Goal: Task Accomplishment & Management: Manage account settings

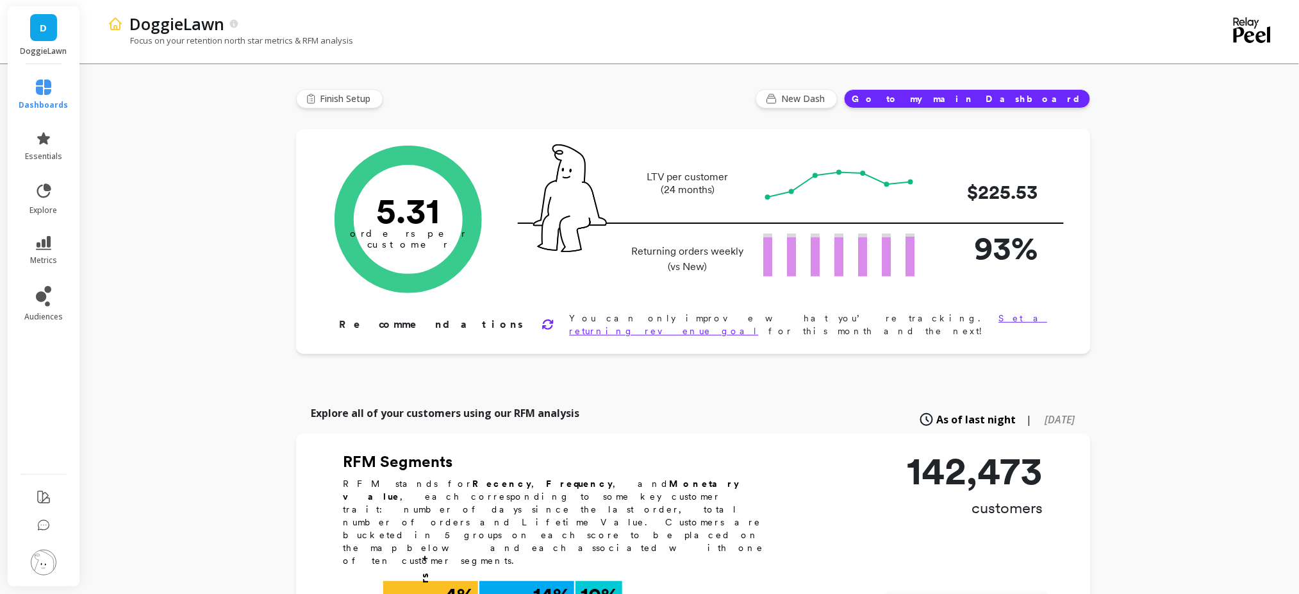
click at [38, 27] on link "D" at bounding box center [43, 27] width 27 height 27
click at [47, 547] on li at bounding box center [43, 563] width 75 height 46
click at [43, 559] on img at bounding box center [44, 562] width 26 height 26
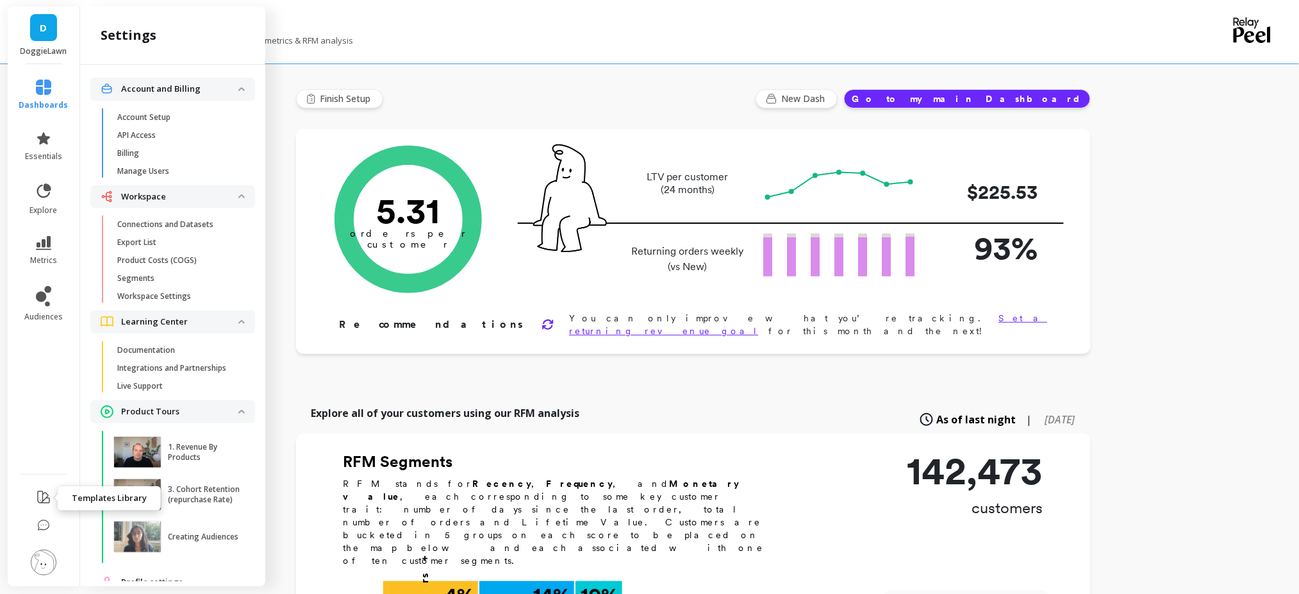
click at [37, 493] on icon at bounding box center [43, 496] width 15 height 15
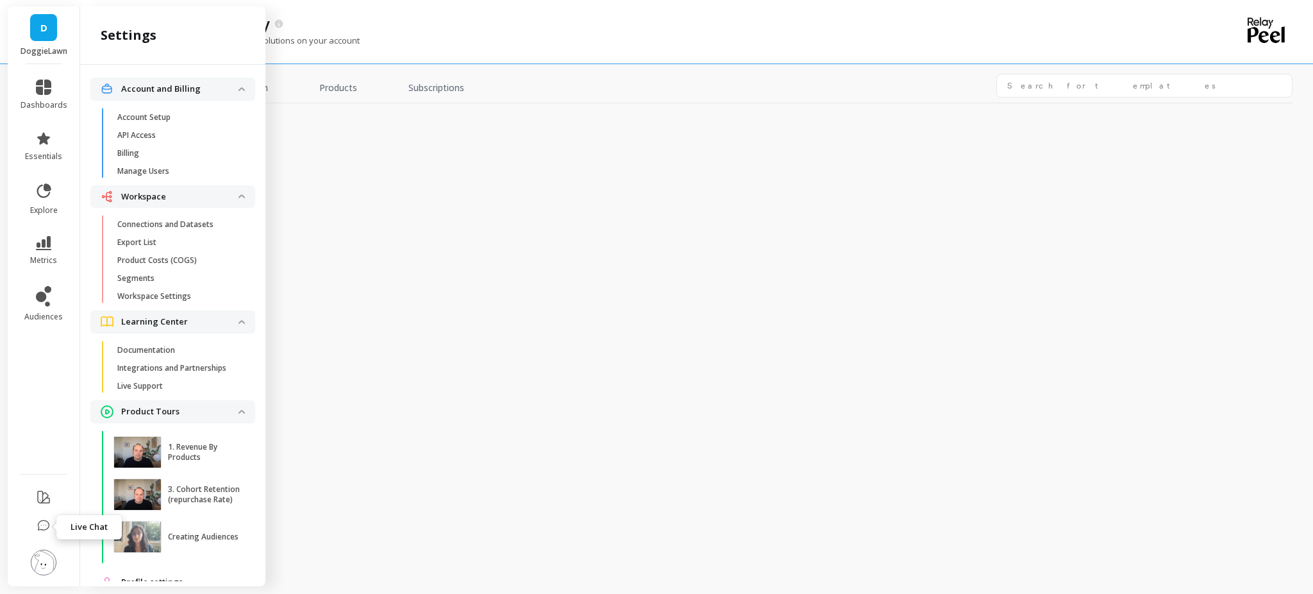
click at [42, 521] on icon at bounding box center [43, 525] width 11 height 10
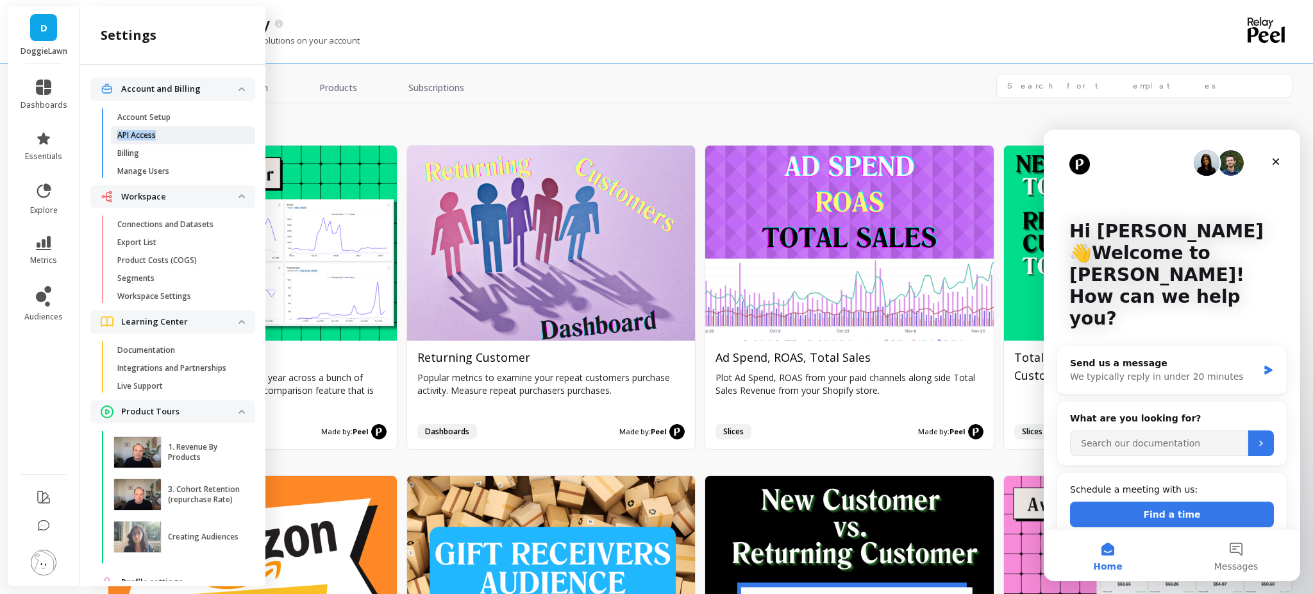
drag, startPoint x: 179, startPoint y: 123, endPoint x: 179, endPoint y: 139, distance: 16.0
click at [179, 139] on ul "Account Setup API Access Billing Manage Users" at bounding box center [176, 146] width 160 height 77
click at [176, 136] on span "API Access" at bounding box center [178, 135] width 122 height 10
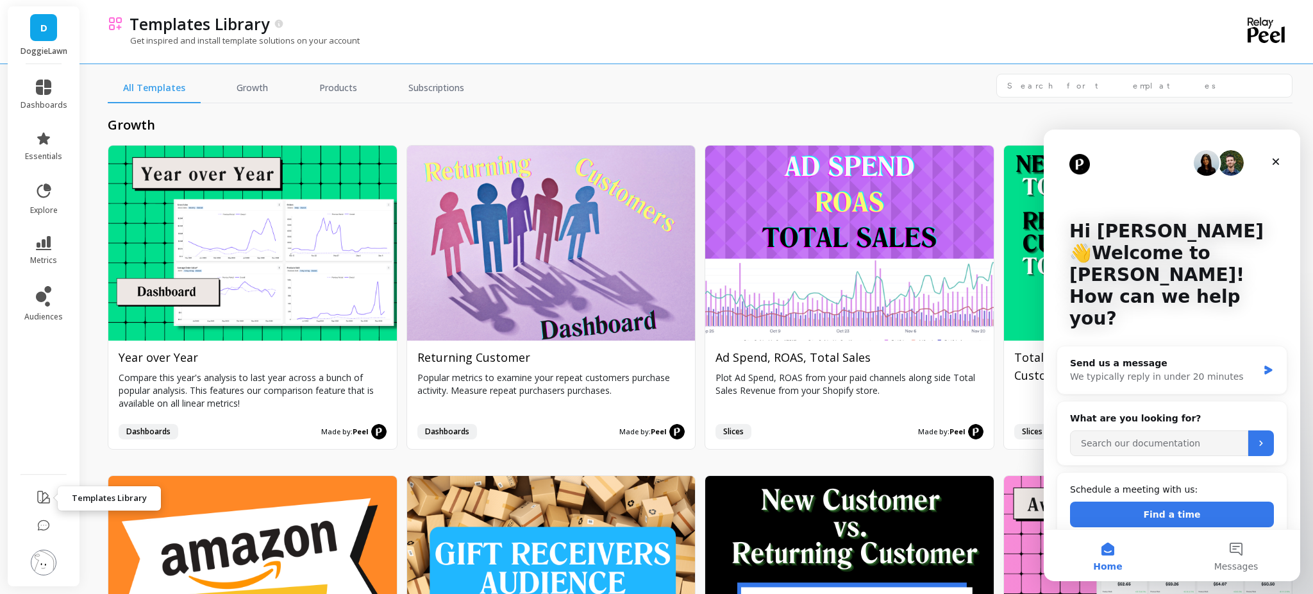
click at [38, 506] on button at bounding box center [43, 498] width 15 height 30
click at [46, 556] on img at bounding box center [44, 562] width 26 height 26
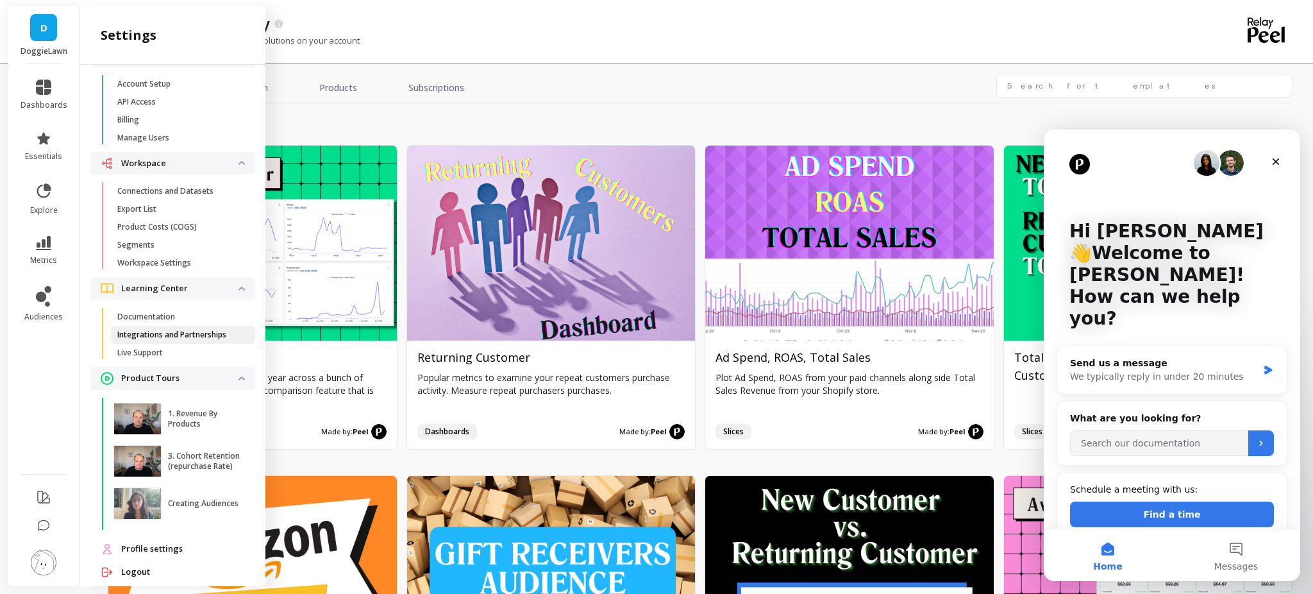
scroll to position [34, 0]
click at [187, 337] on p "Integrations and Partnerships" at bounding box center [171, 334] width 109 height 10
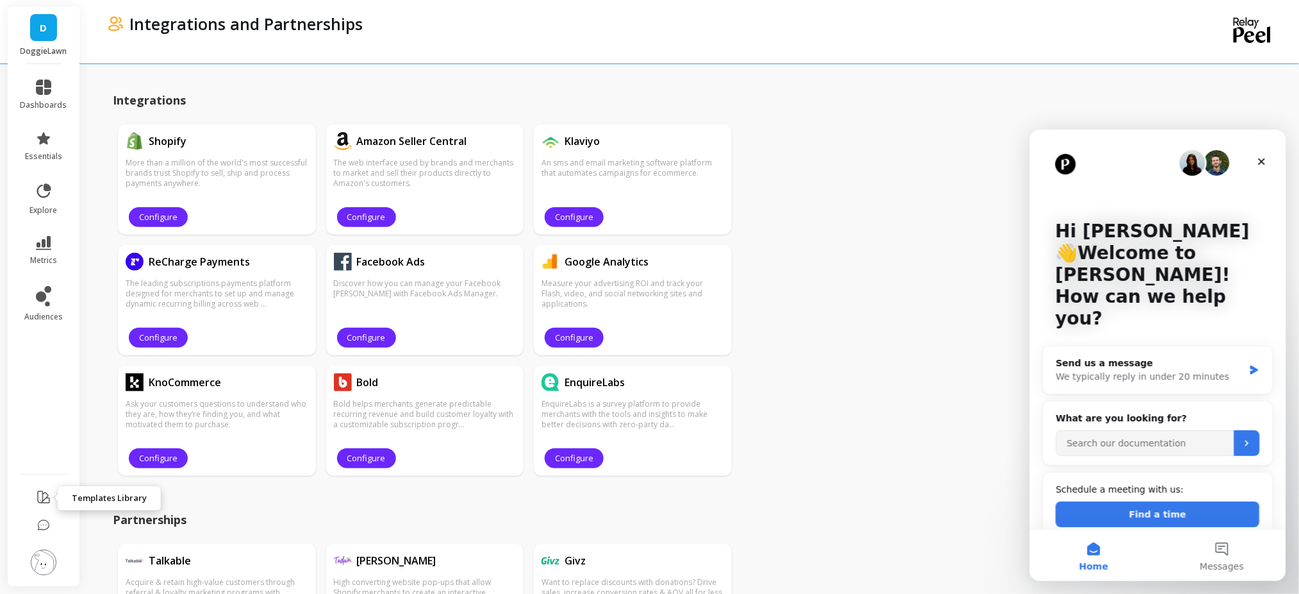
click at [47, 496] on icon at bounding box center [43, 496] width 15 height 15
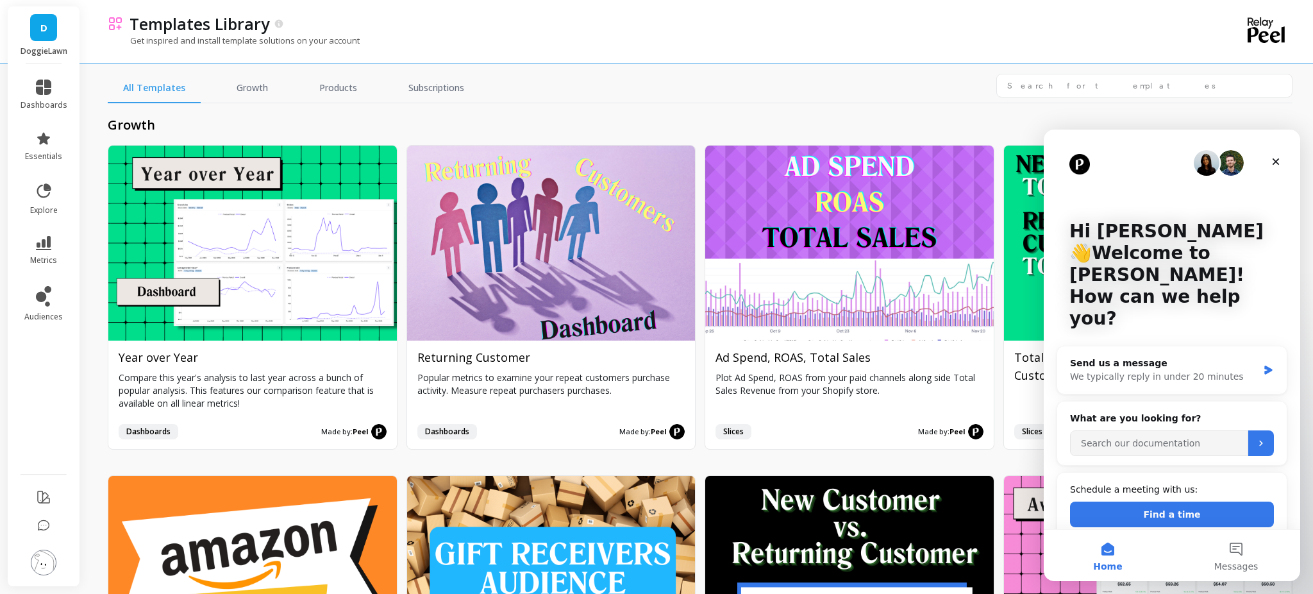
click at [46, 558] on img at bounding box center [44, 562] width 26 height 26
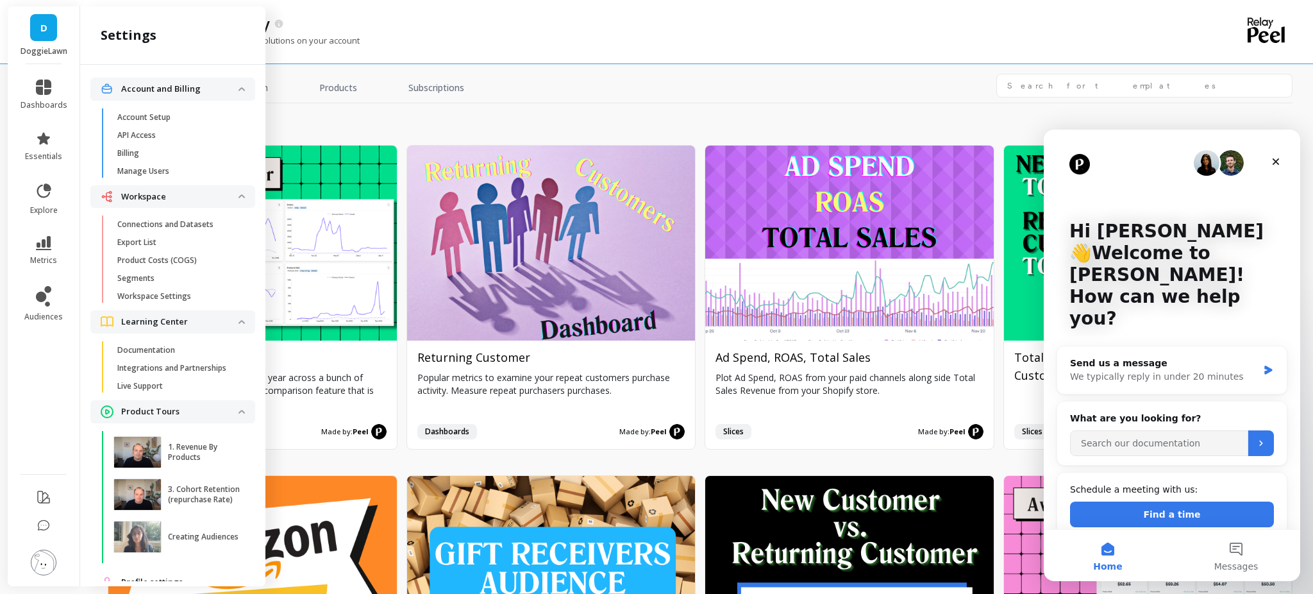
scroll to position [34, 0]
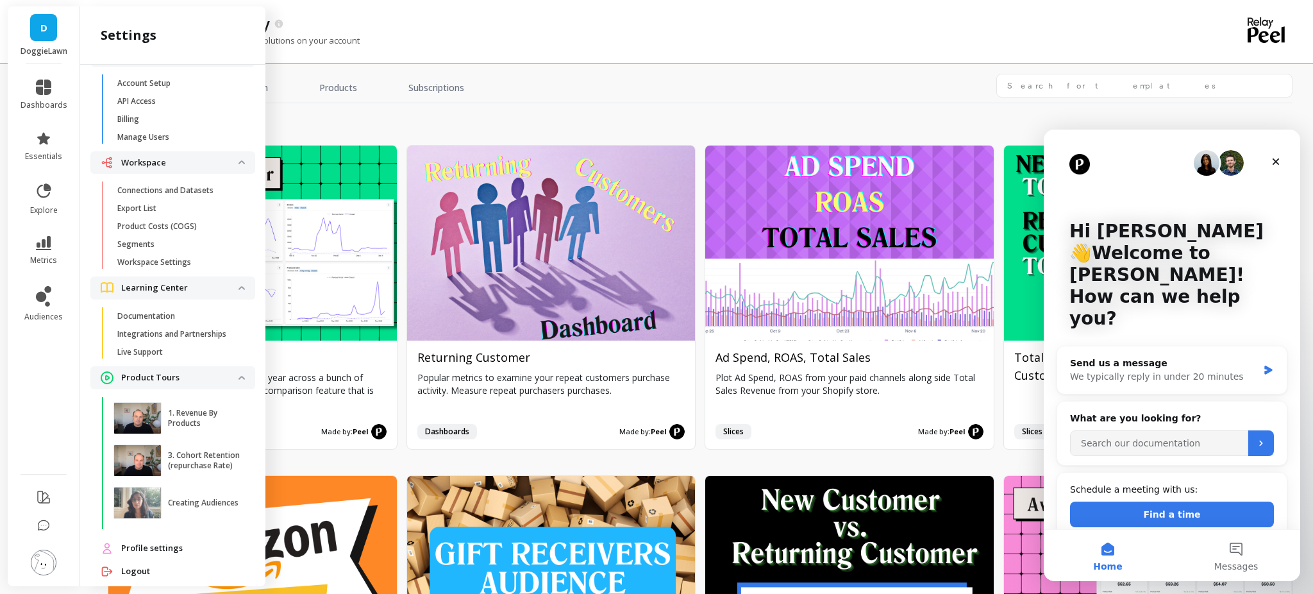
click at [153, 384] on p "Product Tours" at bounding box center [179, 377] width 117 height 13
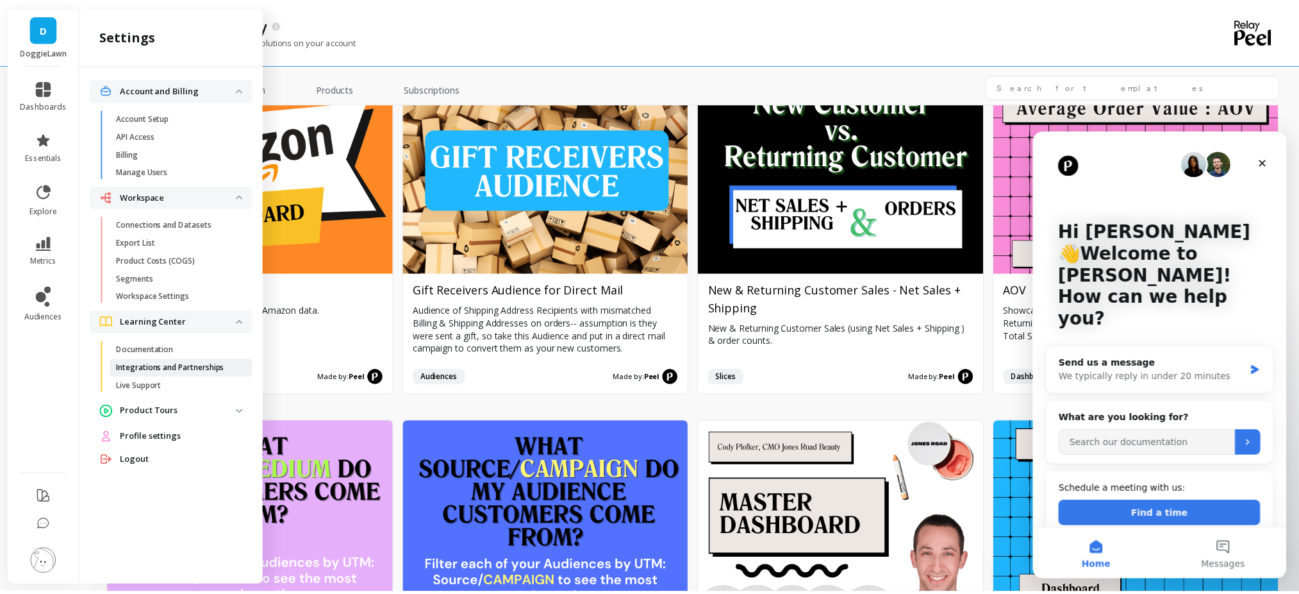
scroll to position [0, 0]
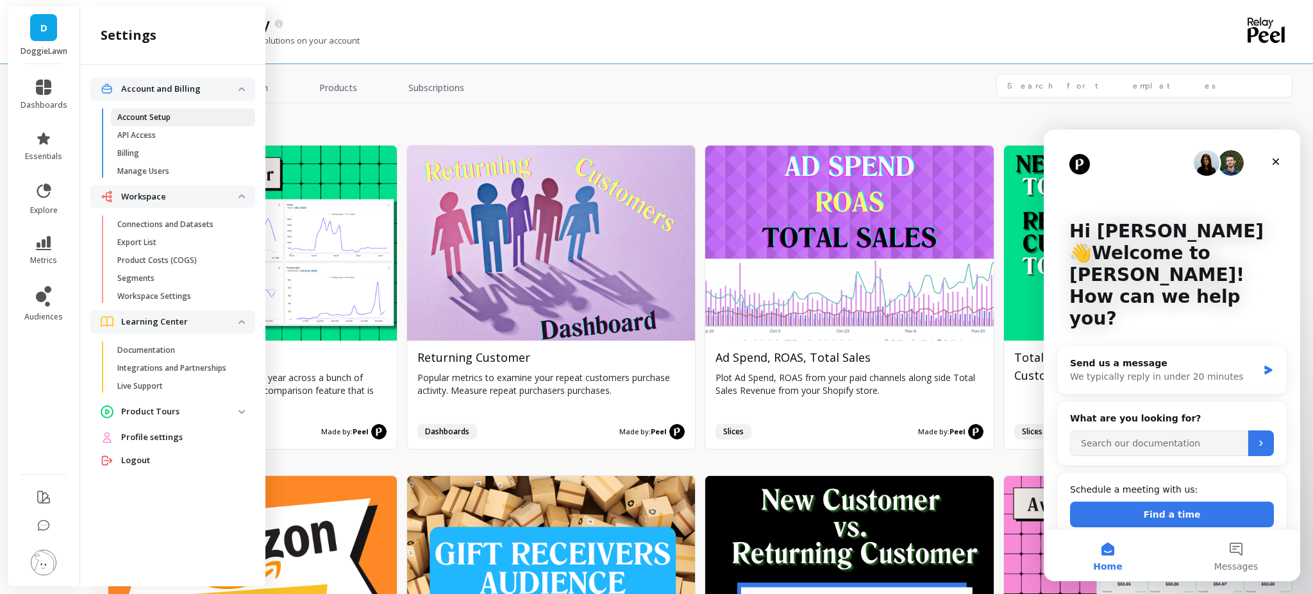
click at [147, 119] on p "Account Setup" at bounding box center [143, 117] width 53 height 10
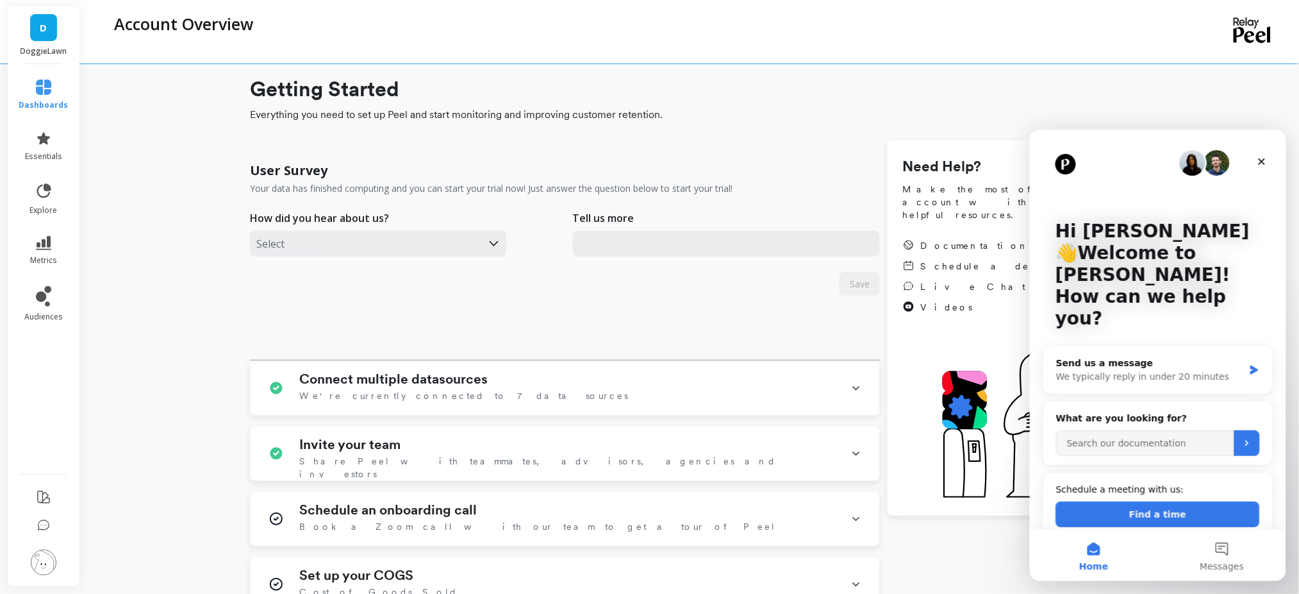
scroll to position [292, 0]
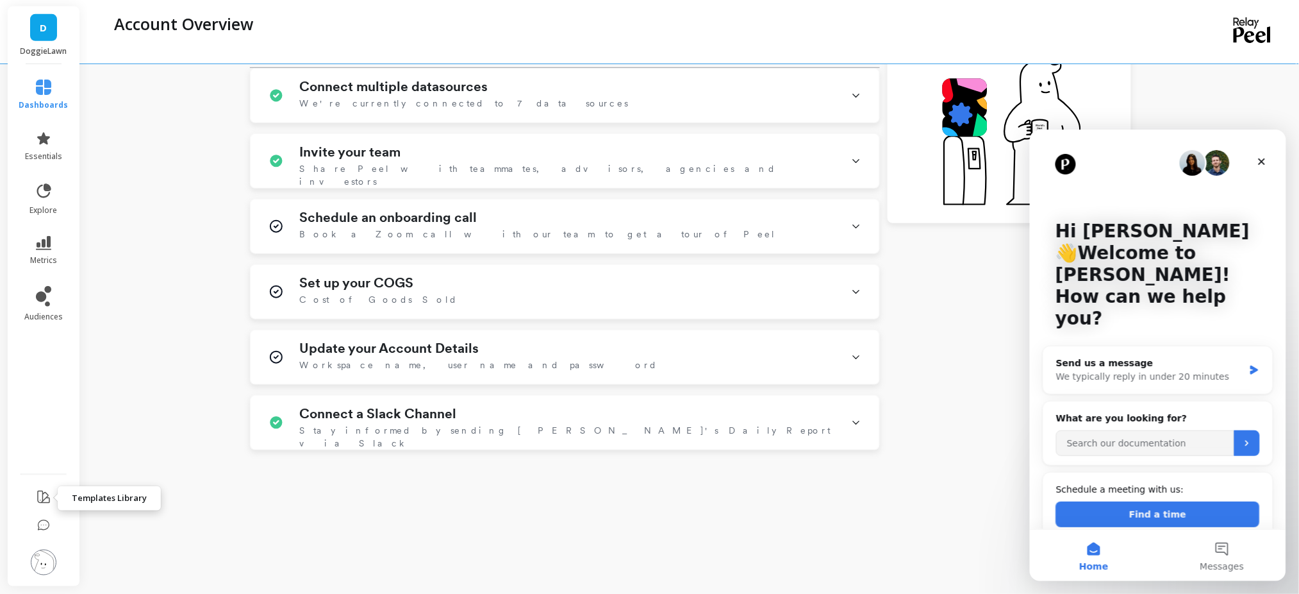
click at [47, 502] on icon at bounding box center [44, 497] width 12 height 12
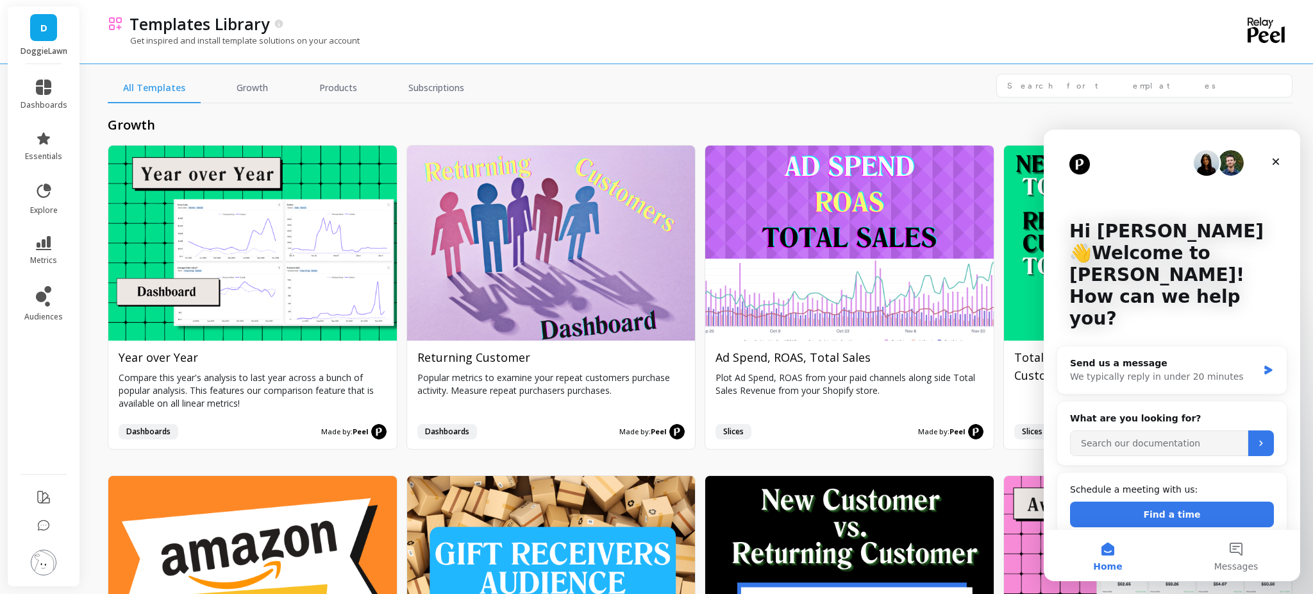
click at [47, 580] on li at bounding box center [44, 563] width 72 height 46
click at [42, 557] on img at bounding box center [44, 562] width 26 height 26
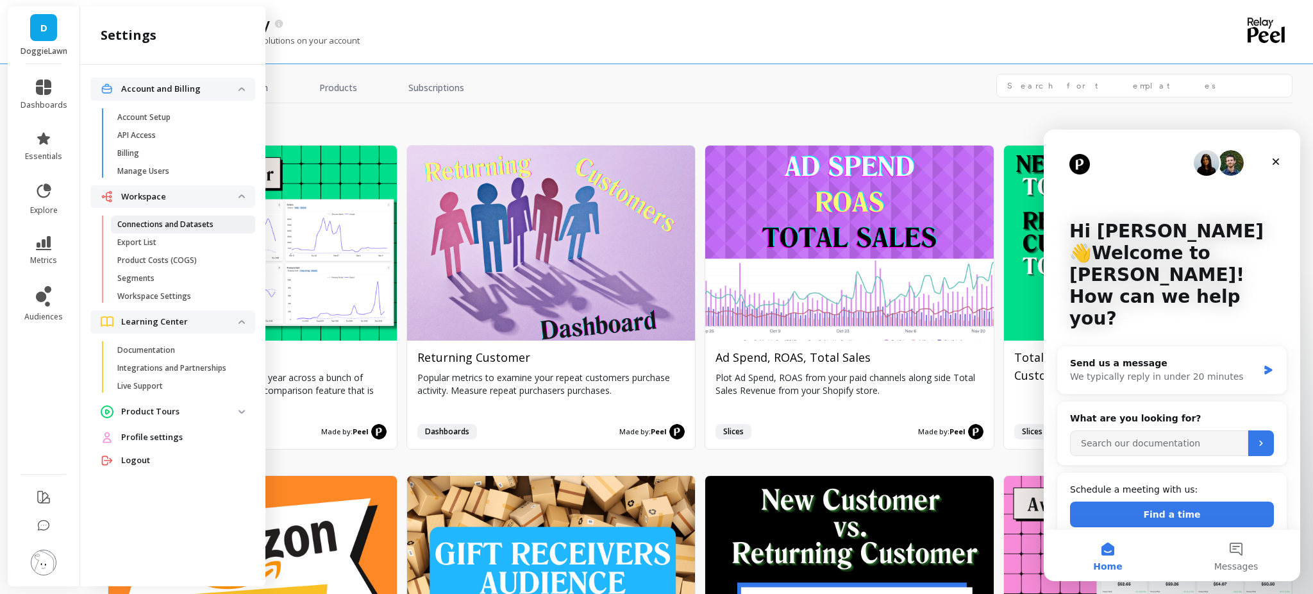
click at [188, 219] on p "Connections and Datasets" at bounding box center [165, 224] width 96 height 10
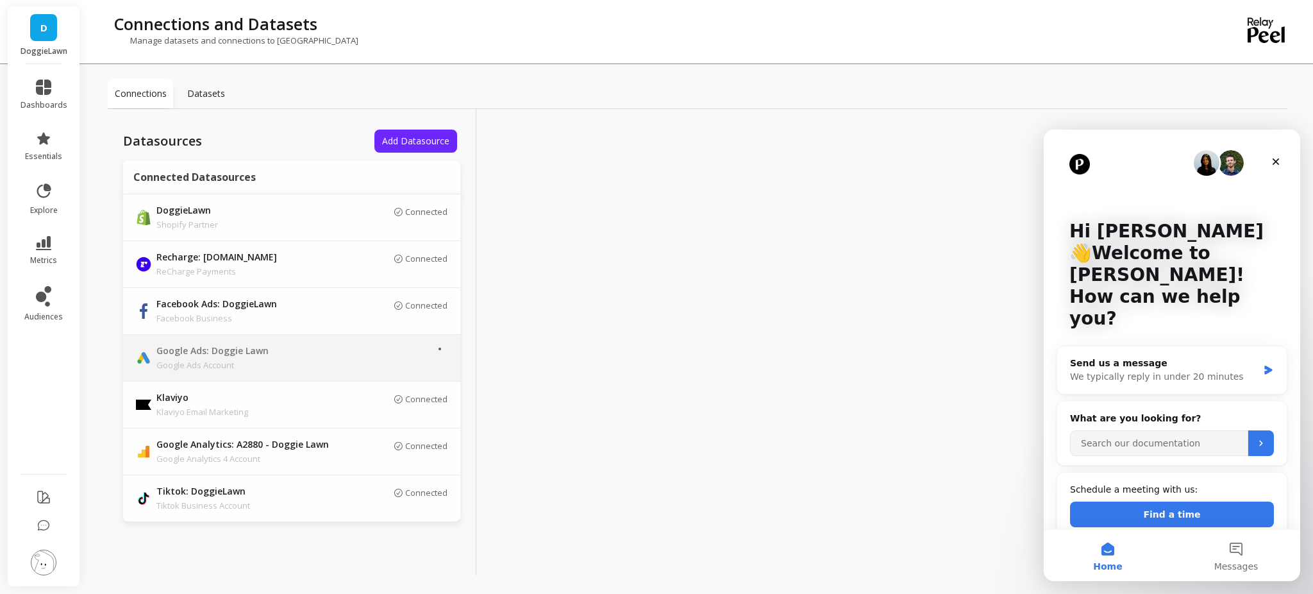
scroll to position [3, 0]
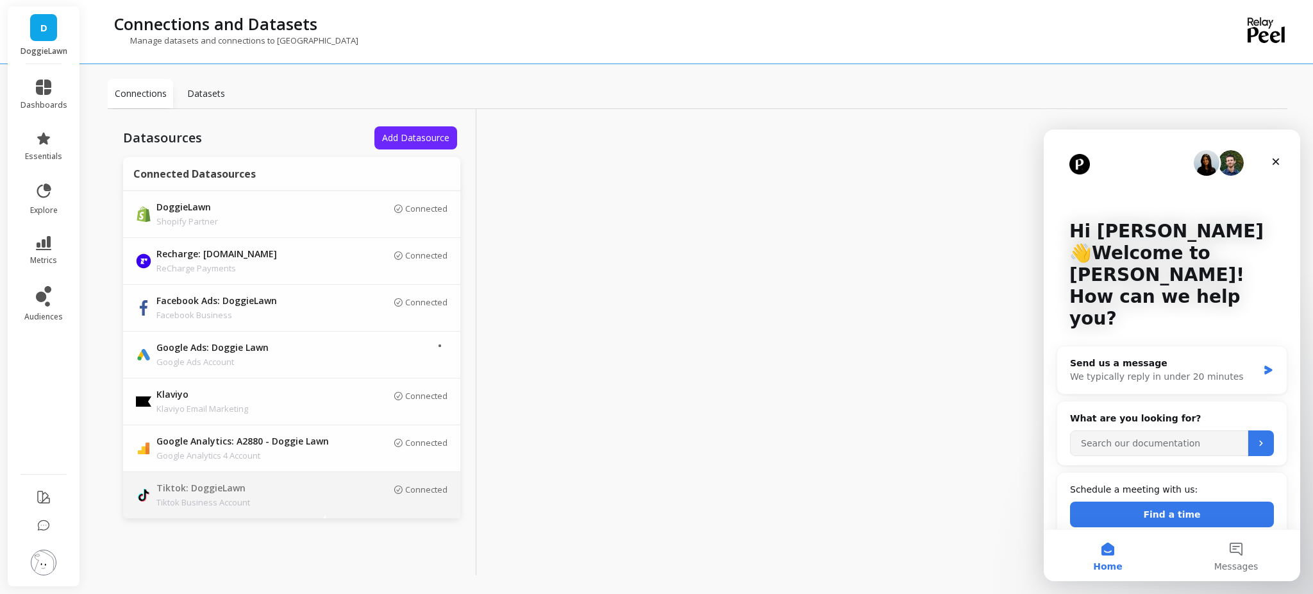
click at [276, 490] on p "Tiktok: DoggieLawn" at bounding box center [246, 488] width 180 height 14
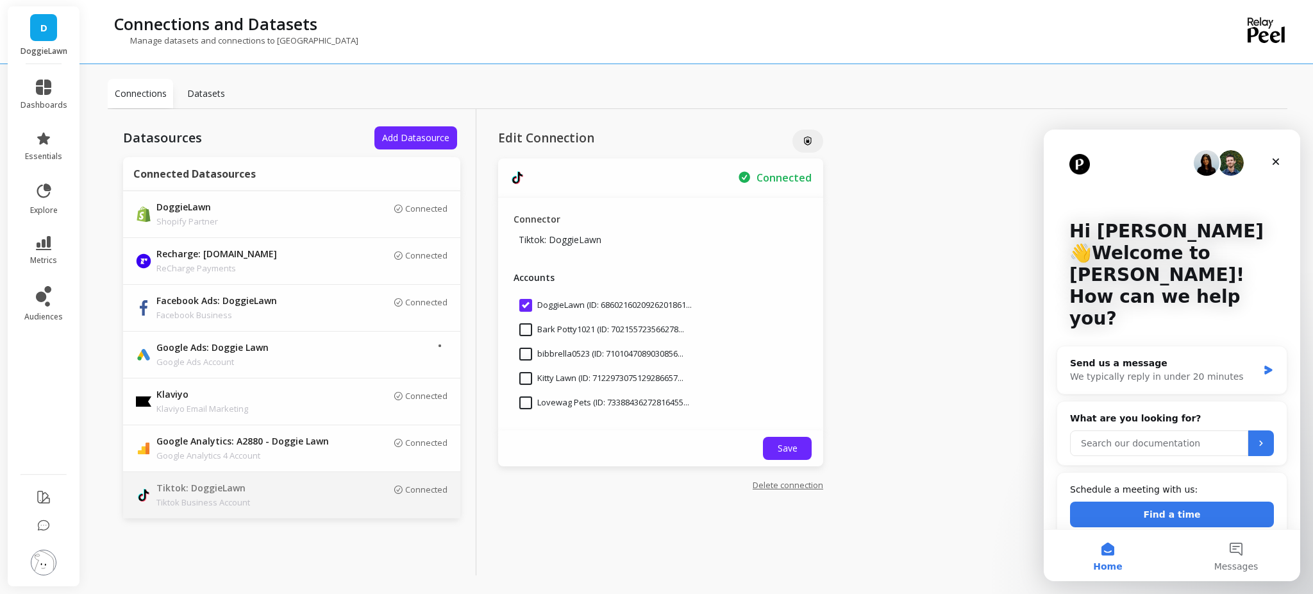
click at [1135, 430] on input "Search our documentation" at bounding box center [1159, 443] width 178 height 26
type input "tik tok connection"
click at [1258, 430] on button "Submit" at bounding box center [1261, 443] width 26 height 26
